Goal: Task Accomplishment & Management: Use online tool/utility

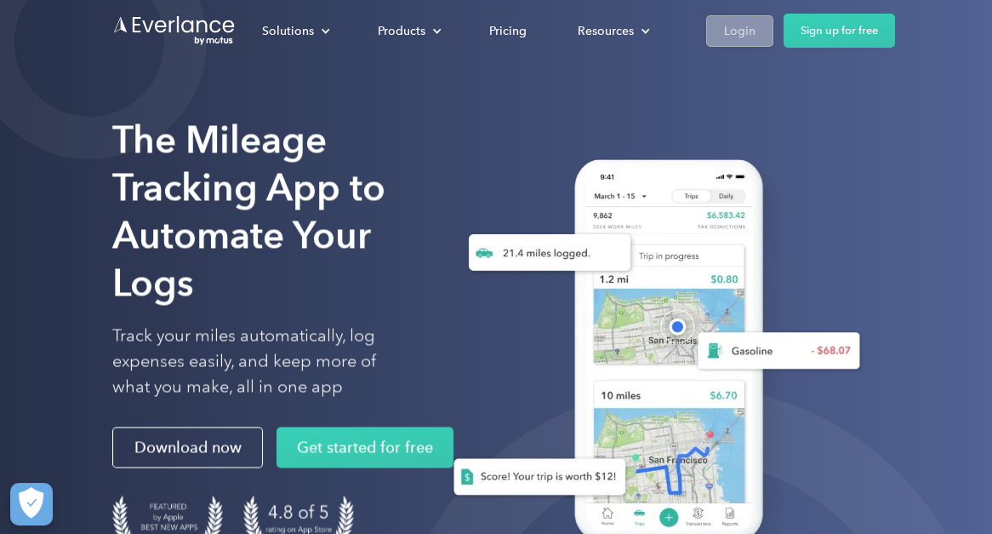
click at [736, 26] on div "Login" at bounding box center [739, 30] width 31 height 21
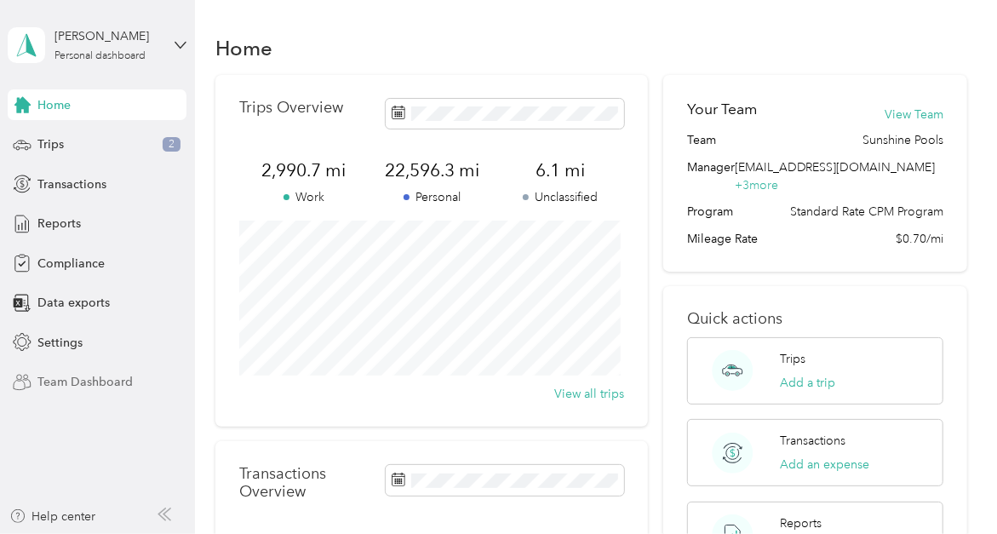
click at [104, 380] on span "Team Dashboard" at bounding box center [84, 382] width 95 height 18
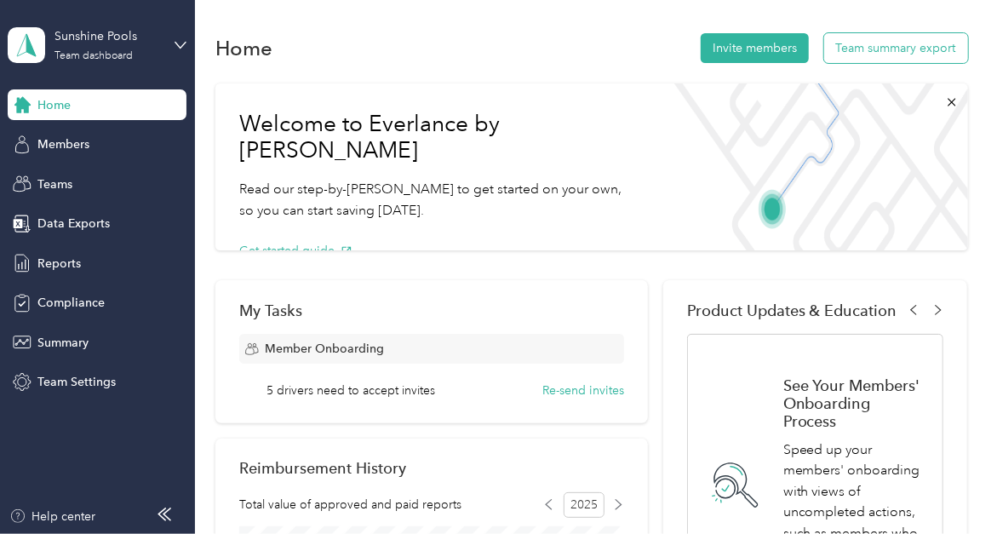
click at [876, 54] on button "Team summary export" at bounding box center [896, 48] width 144 height 30
